Goal: Register for event/course

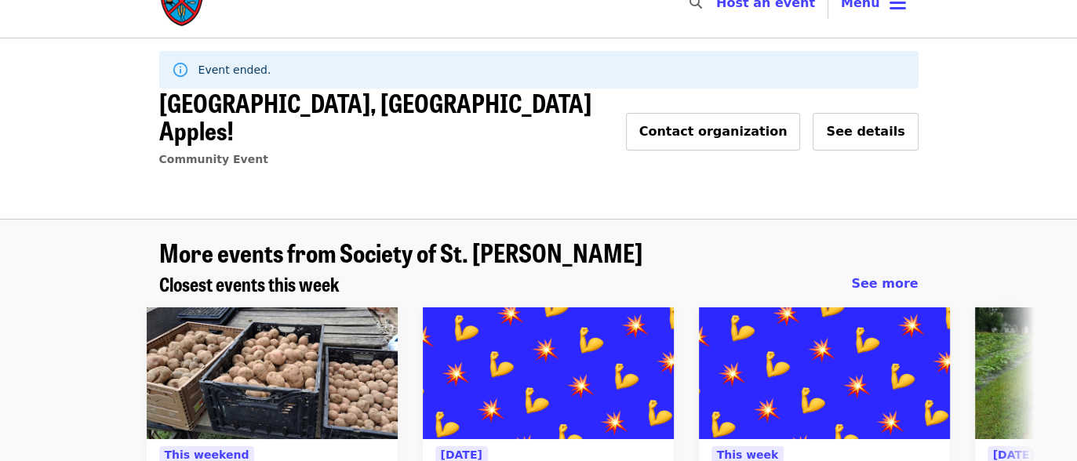
scroll to position [188, 0]
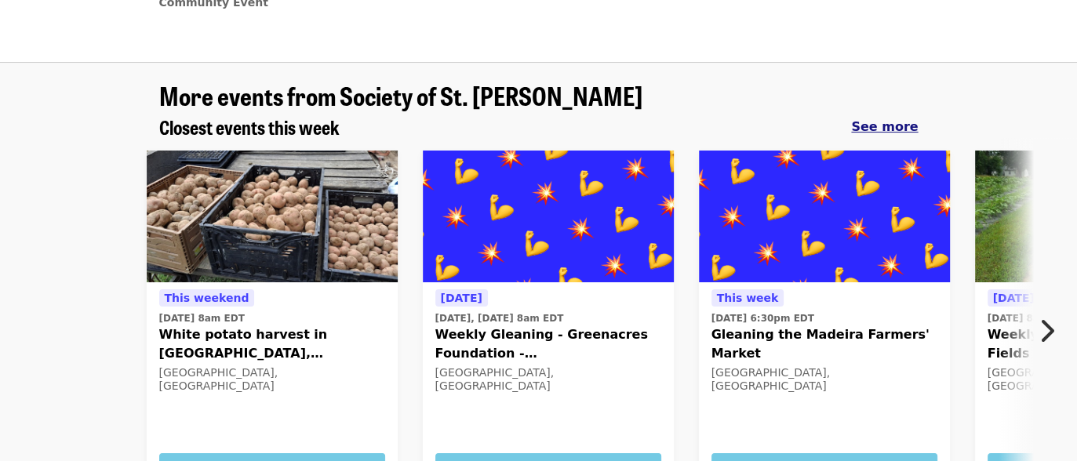
click at [887, 119] on span "See more" at bounding box center [884, 126] width 67 height 15
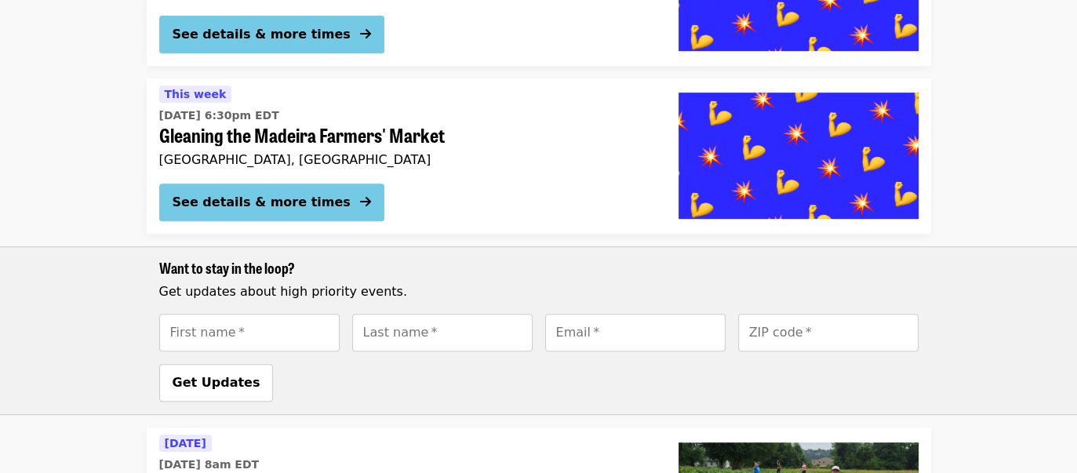
scroll to position [157, 0]
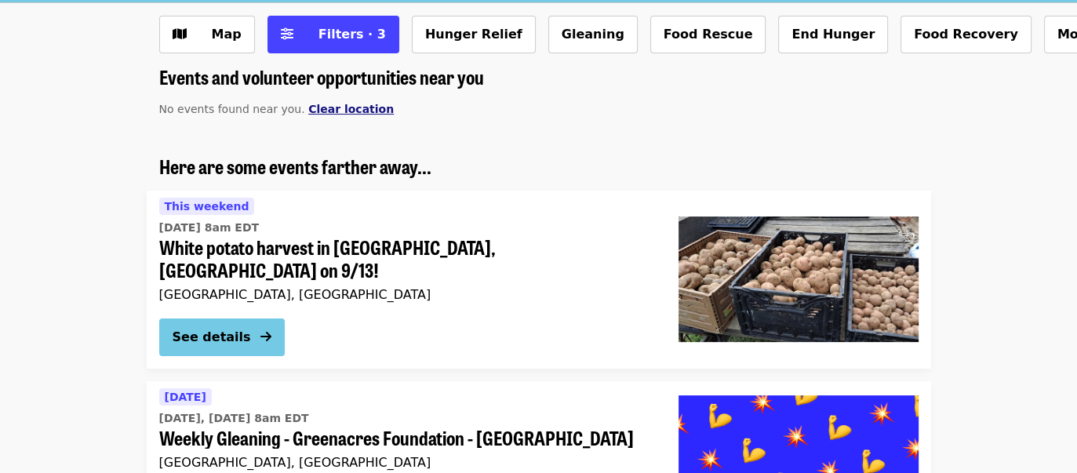
click at [331, 107] on span "Clear location" at bounding box center [351, 109] width 86 height 13
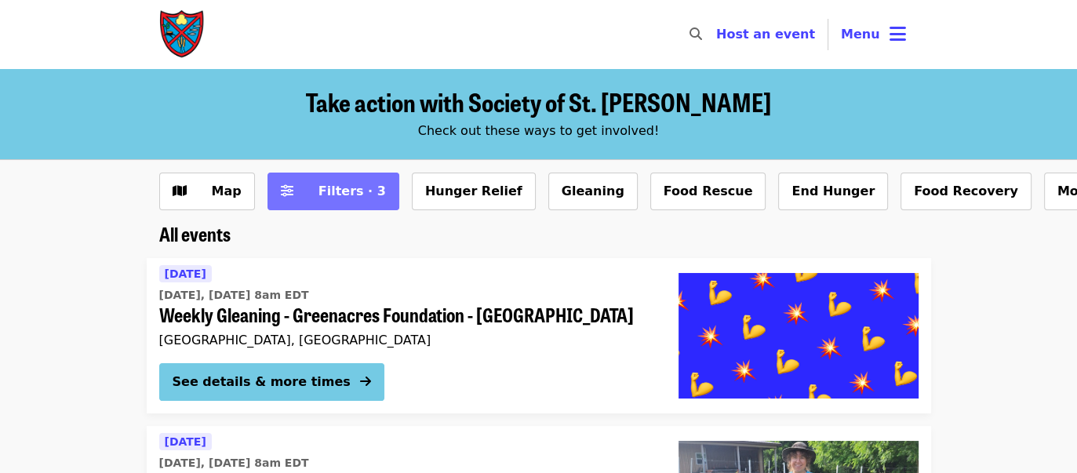
click at [355, 195] on span "Filters · 3" at bounding box center [352, 191] width 67 height 15
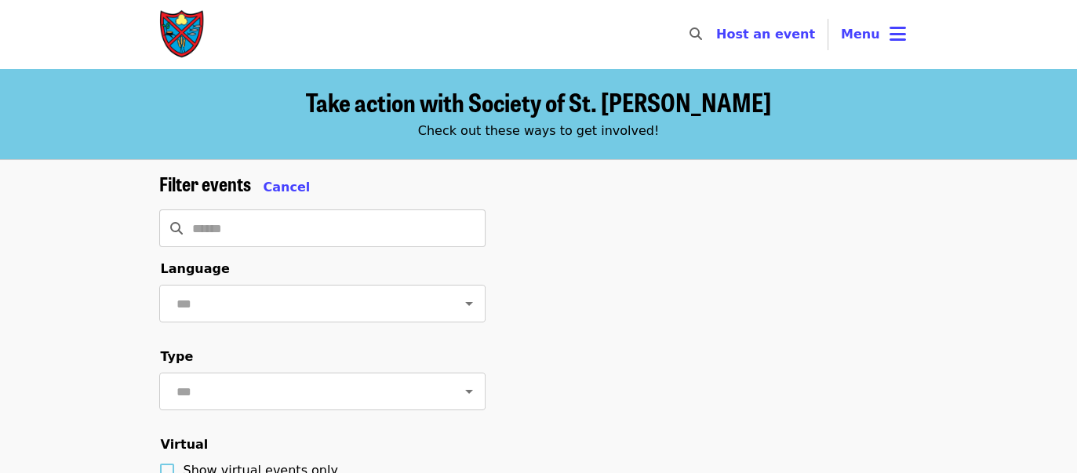
scroll to position [392, 0]
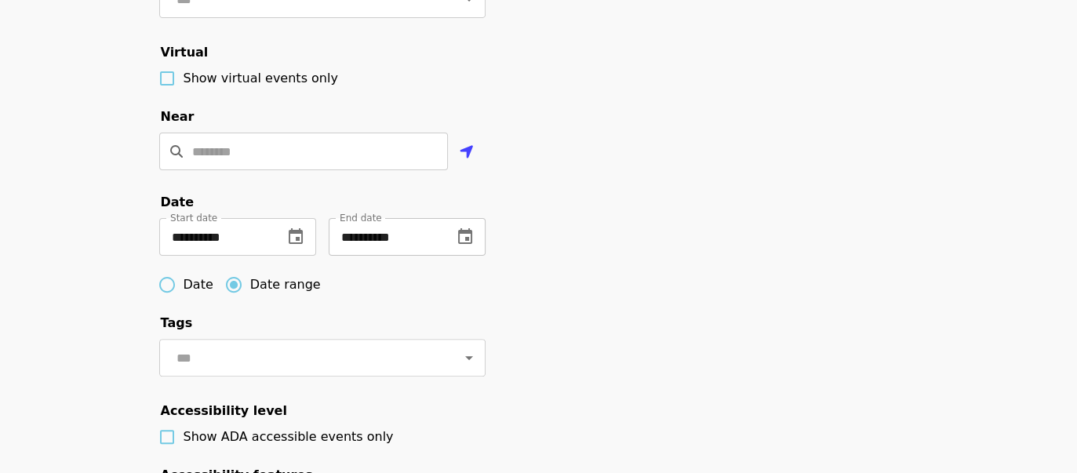
click at [468, 246] on icon "change date" at bounding box center [465, 237] width 19 height 19
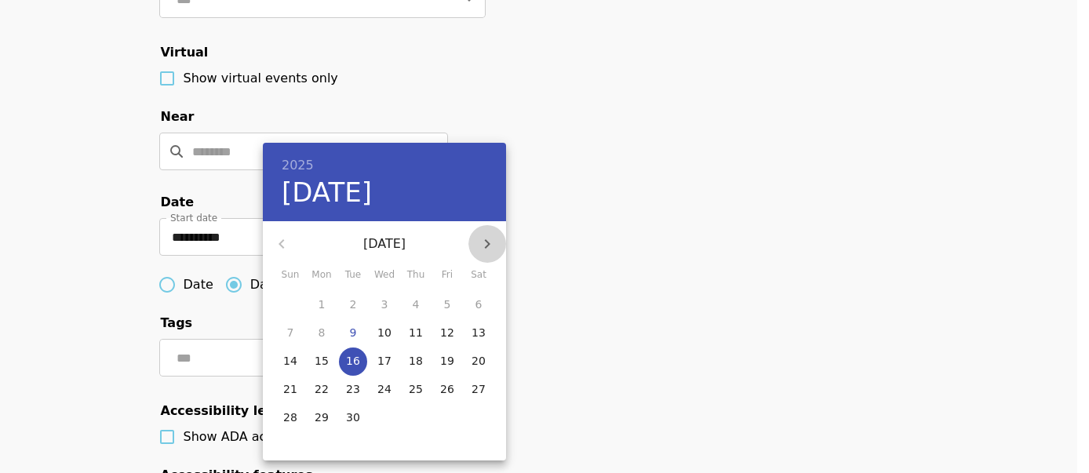
click at [482, 244] on icon "button" at bounding box center [487, 244] width 19 height 19
click at [445, 415] on p "31" at bounding box center [447, 418] width 14 height 16
type input "**********"
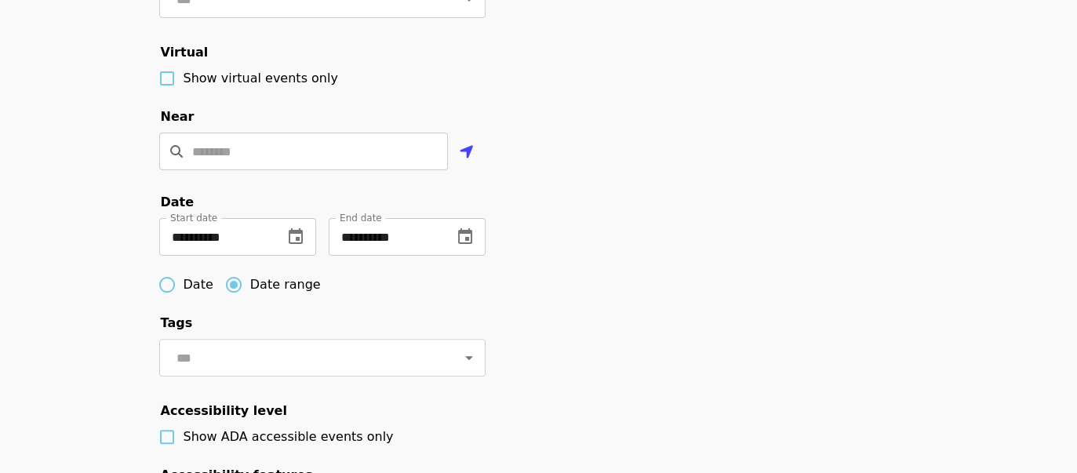
scroll to position [706, 0]
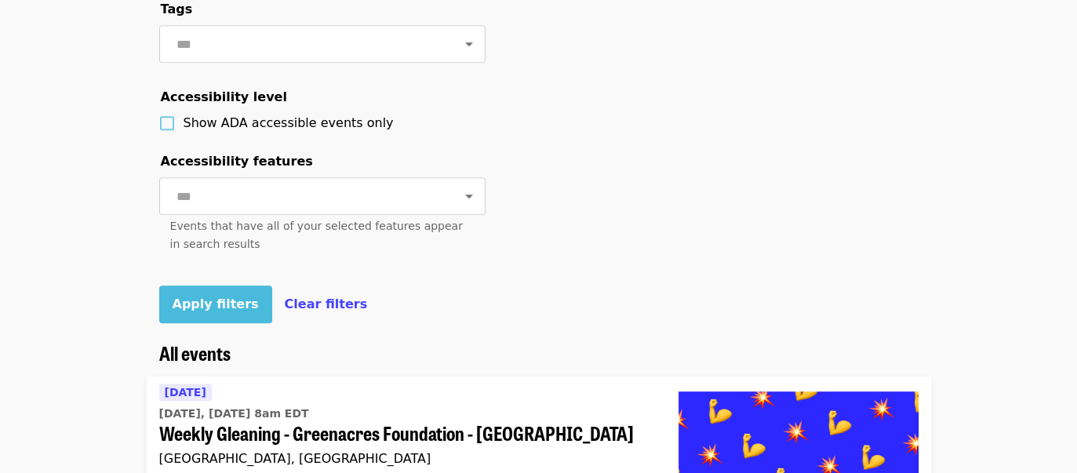
click at [186, 311] on span "Apply filters" at bounding box center [216, 304] width 86 height 15
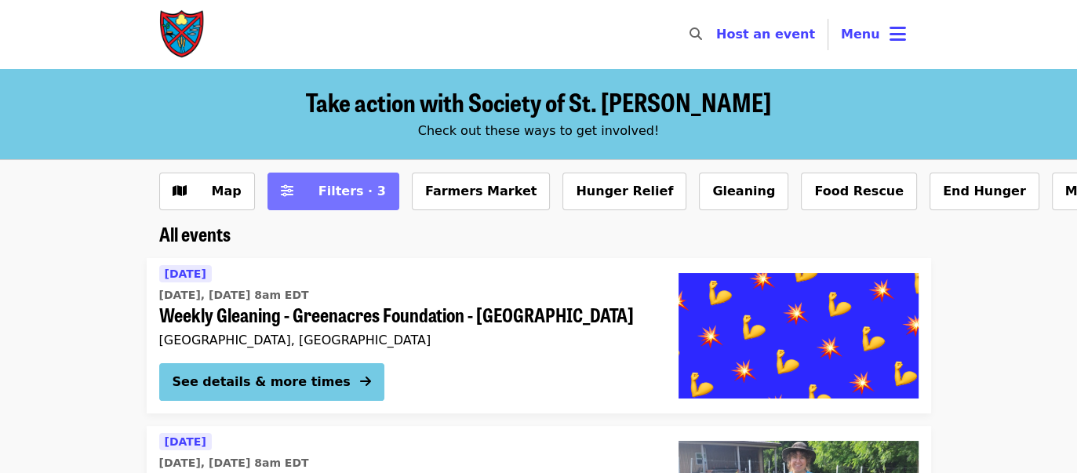
click at [357, 193] on span "Filters · 3" at bounding box center [352, 191] width 67 height 15
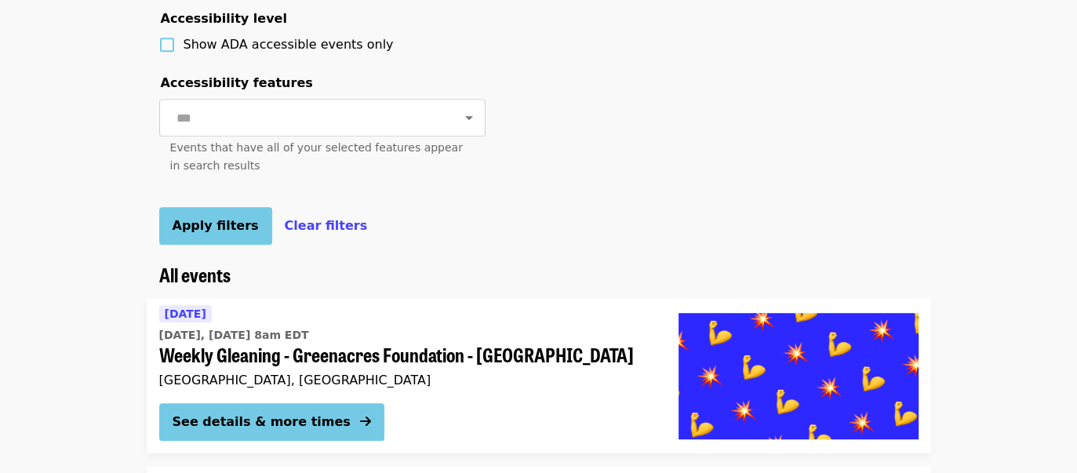
scroll to position [941, 0]
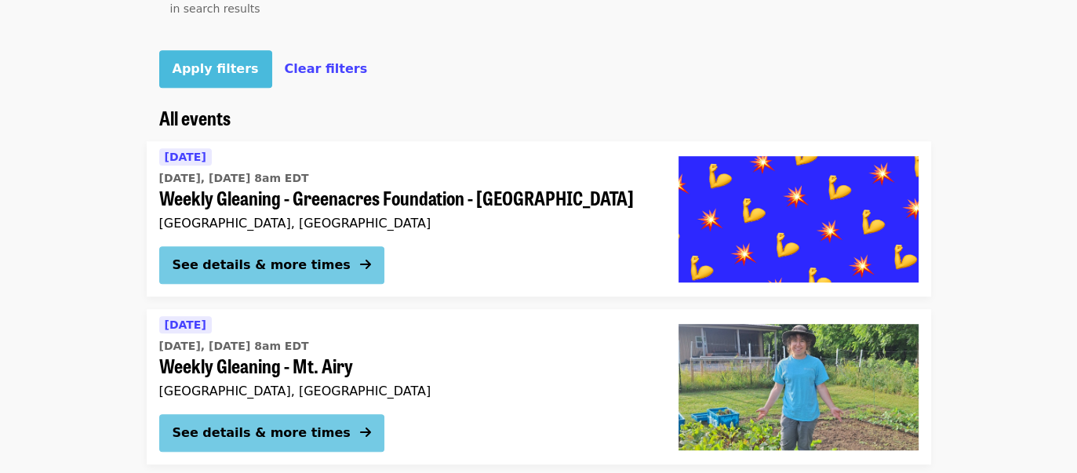
click at [220, 76] on span "Apply filters" at bounding box center [216, 68] width 86 height 15
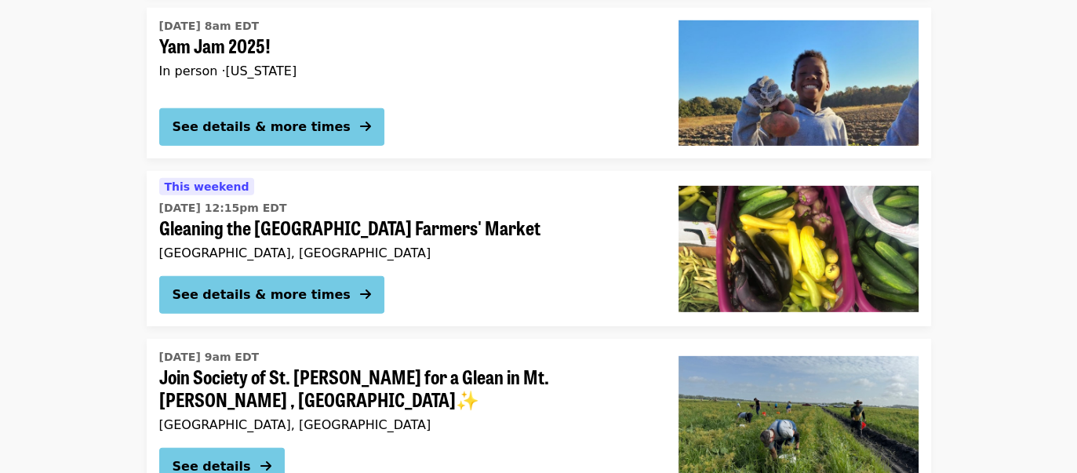
scroll to position [4371, 0]
